Goal: Task Accomplishment & Management: Manage account settings

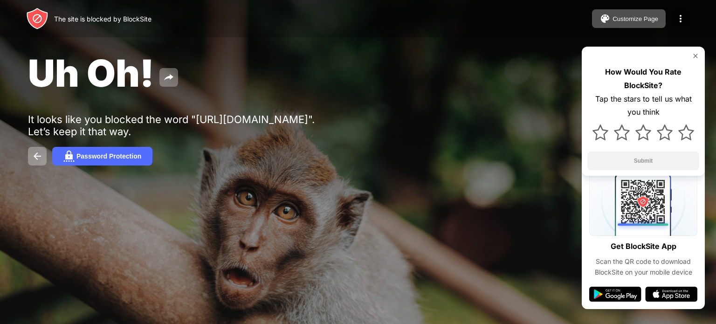
click at [676, 18] on img at bounding box center [680, 18] width 11 height 11
